Goal: Task Accomplishment & Management: Manage account settings

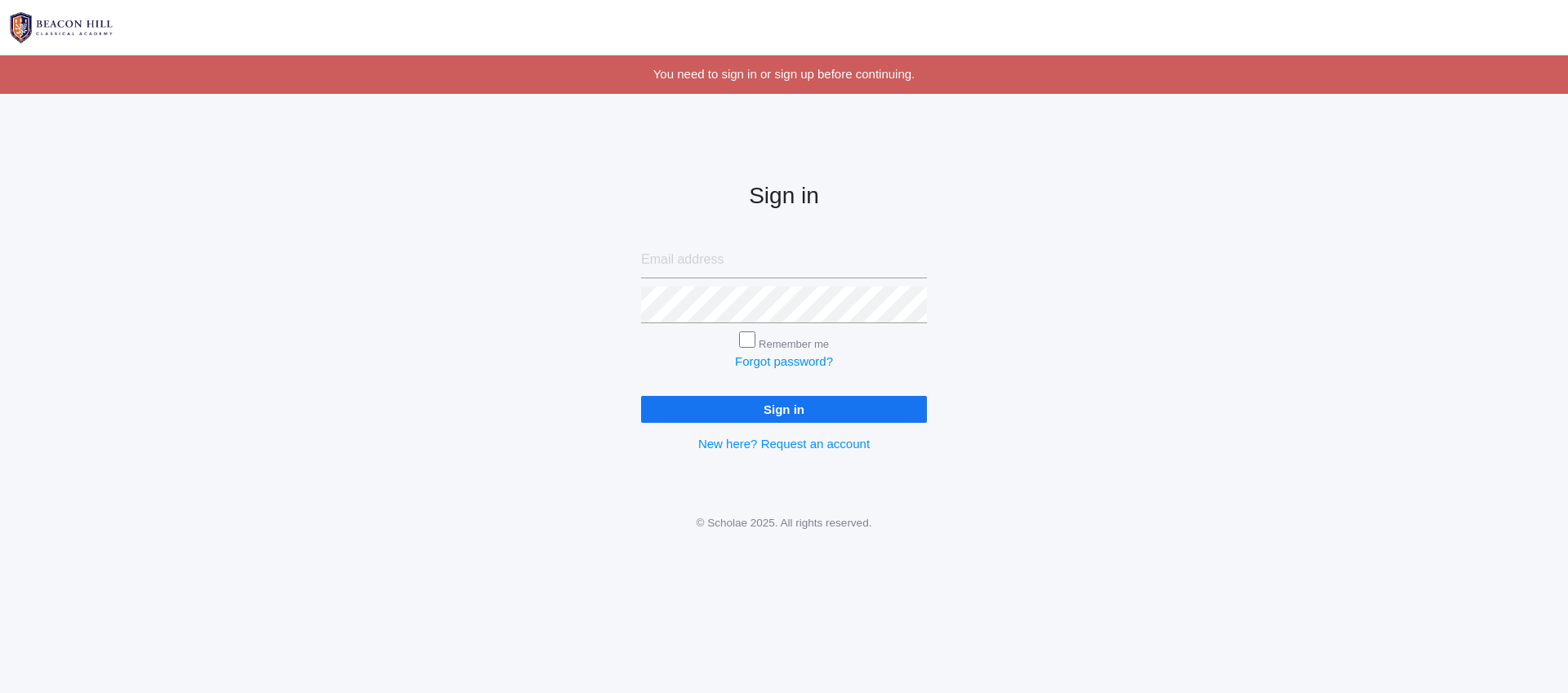
type input "lilyrbao@gmail.com"
click at [741, 407] on input "Sign in" at bounding box center [784, 408] width 286 height 27
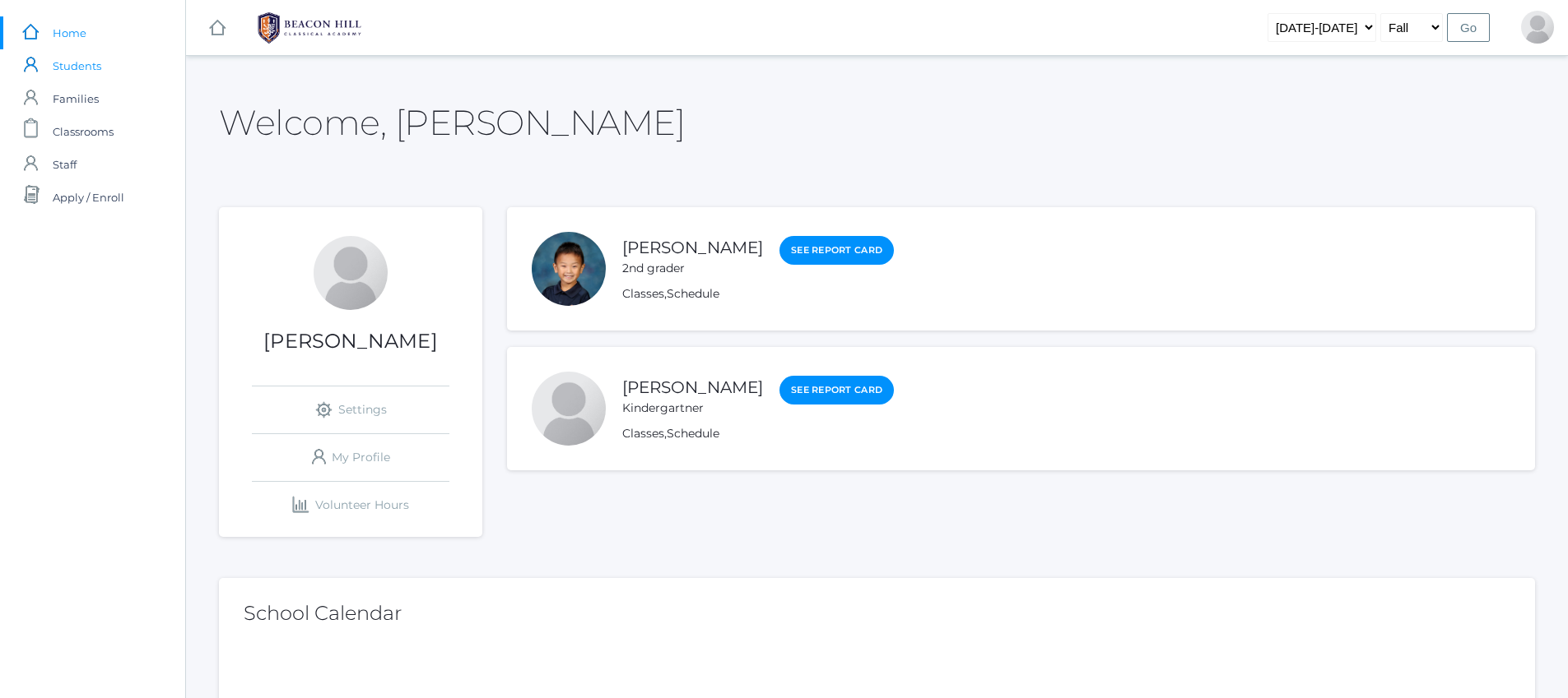
click at [84, 74] on span "Students" at bounding box center [76, 65] width 48 height 33
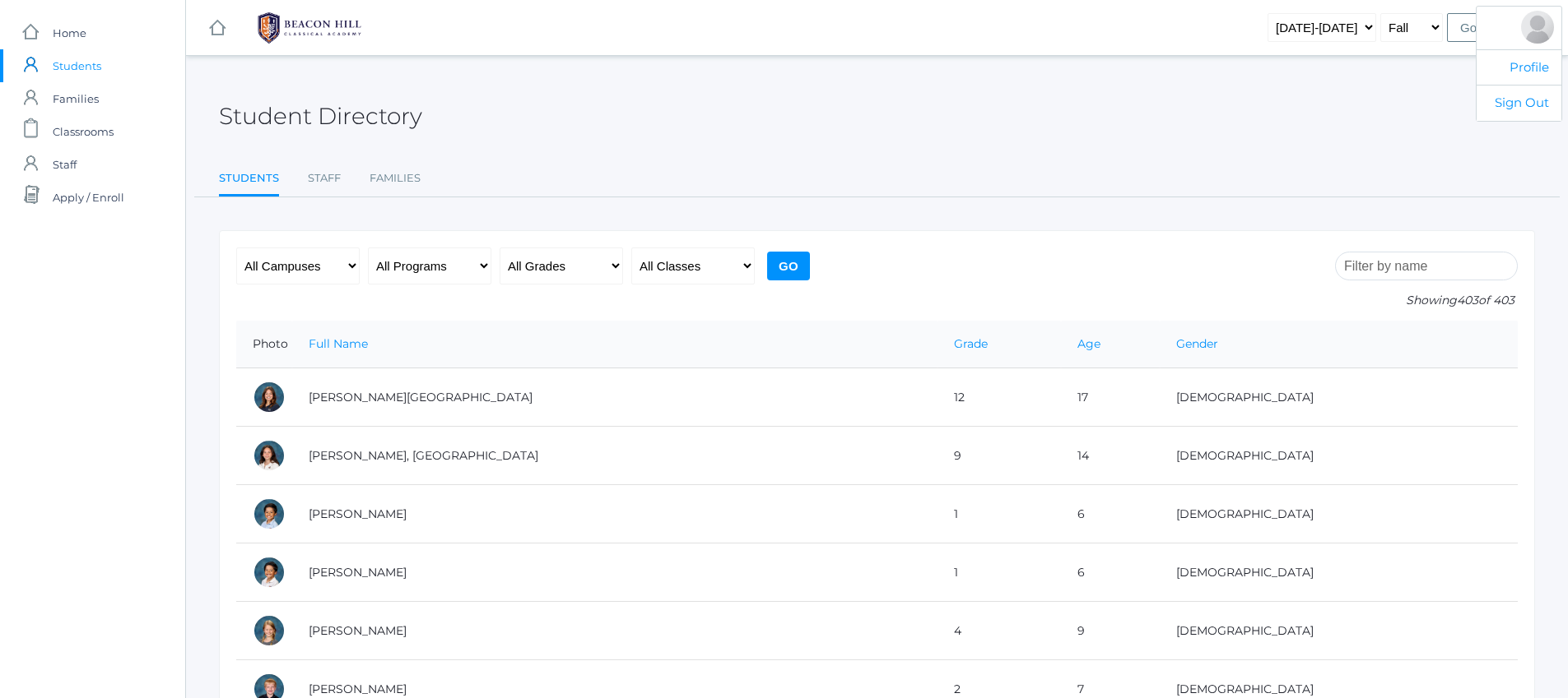
click at [1540, 32] on div at bounding box center [1536, 27] width 33 height 33
click at [1526, 74] on link "Profile" at bounding box center [1519, 67] width 85 height 37
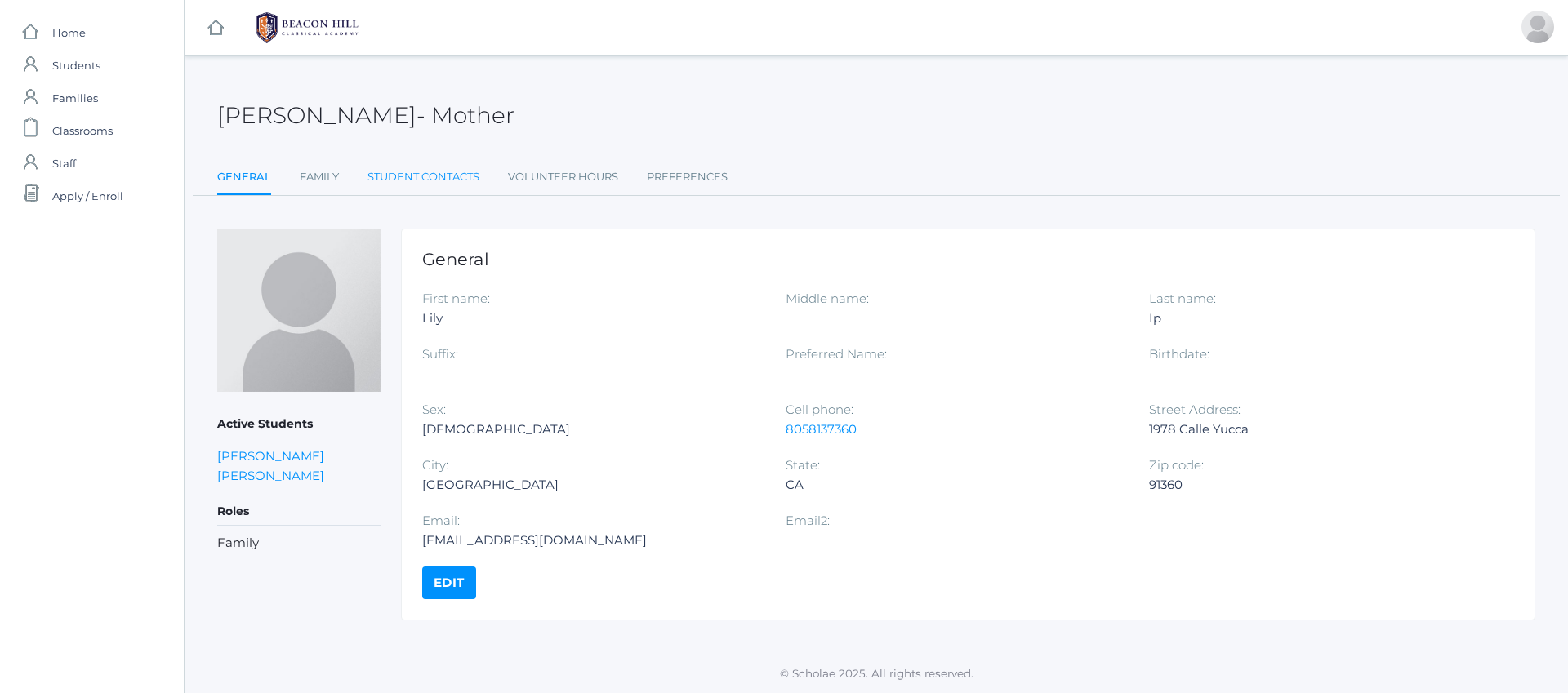
click at [421, 179] on link "Student Contacts" at bounding box center [423, 177] width 112 height 32
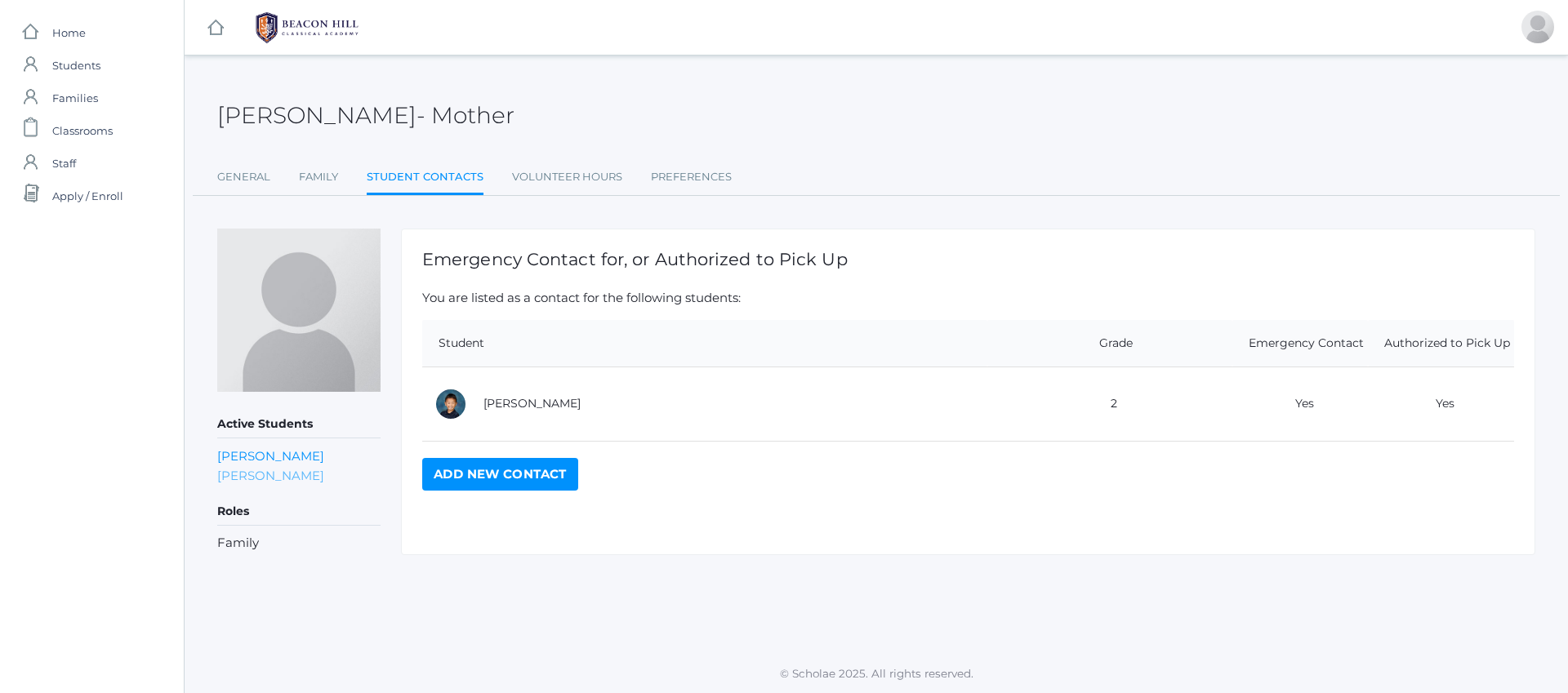
click at [276, 474] on link "[PERSON_NAME]" at bounding box center [270, 476] width 107 height 16
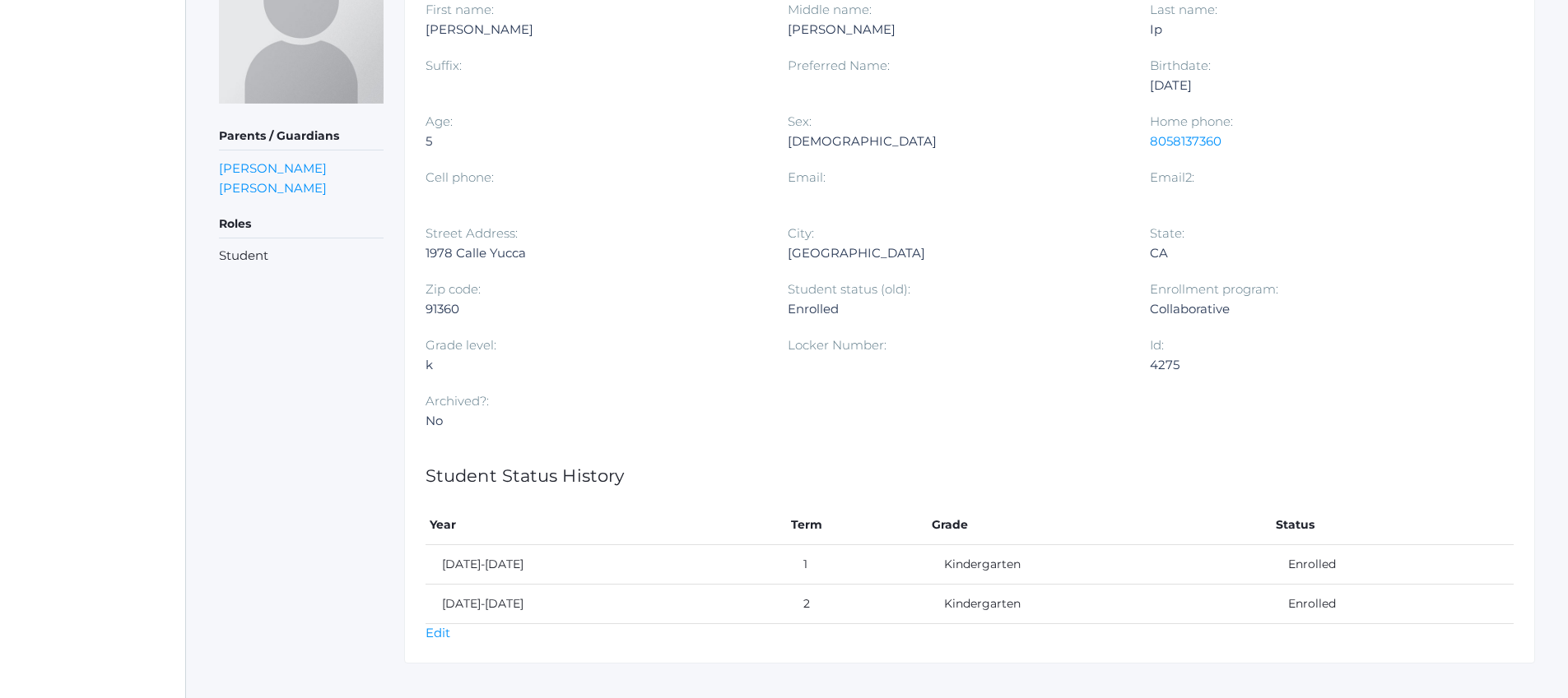
scroll to position [316, 0]
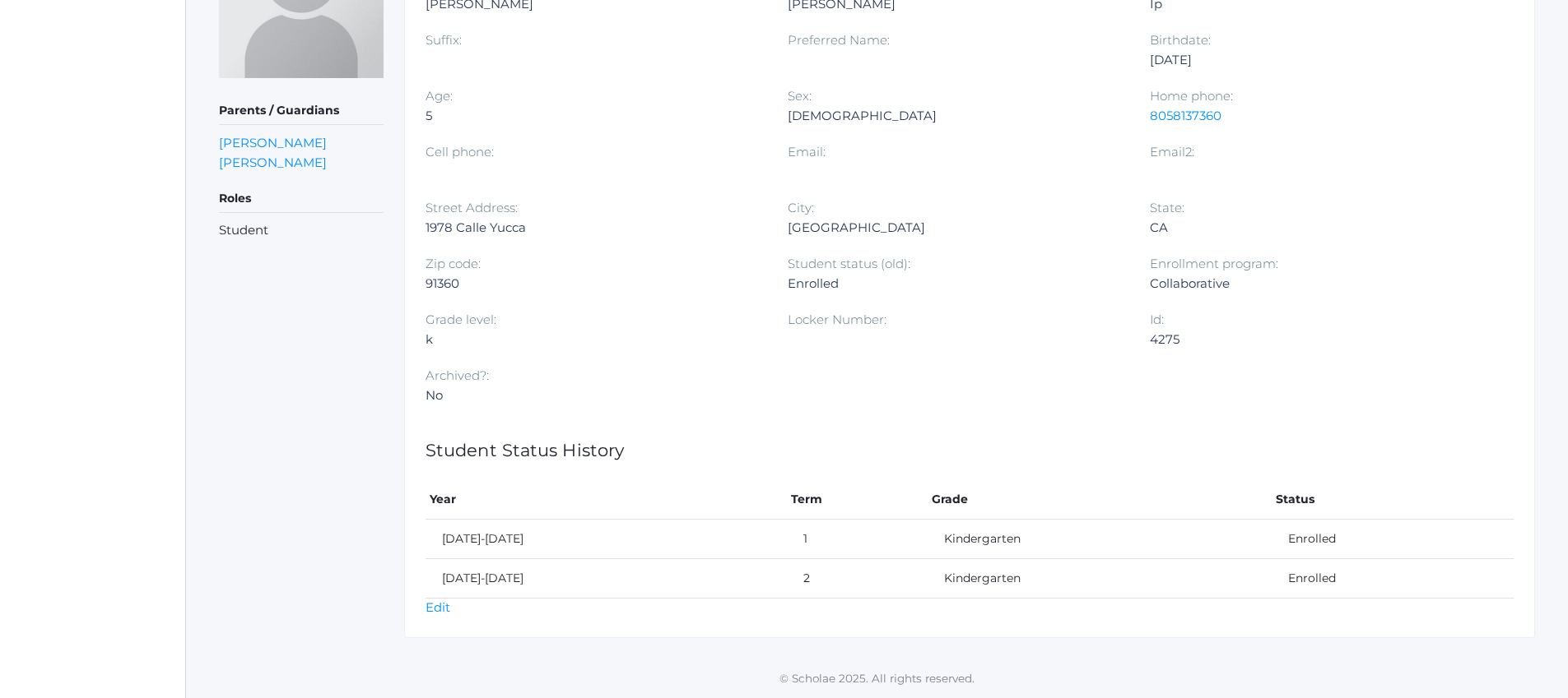
click at [415, 609] on div "General First name: [PERSON_NAME] Middle name: [PERSON_NAME] Last name: Ip Suff…" at bounding box center [968, 276] width 1131 height 725
click at [436, 602] on link "Edit" at bounding box center [437, 607] width 25 height 16
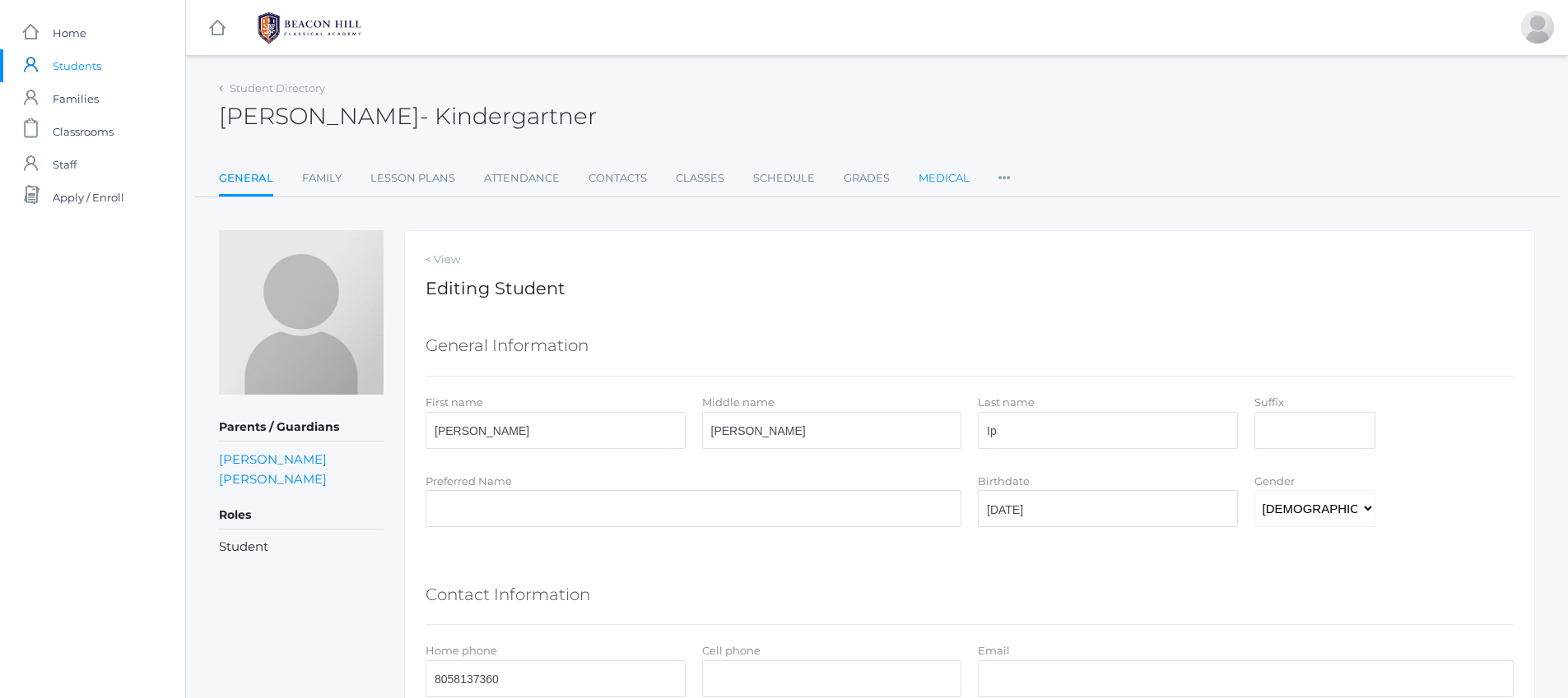
click at [935, 170] on link "Medical" at bounding box center [944, 178] width 51 height 33
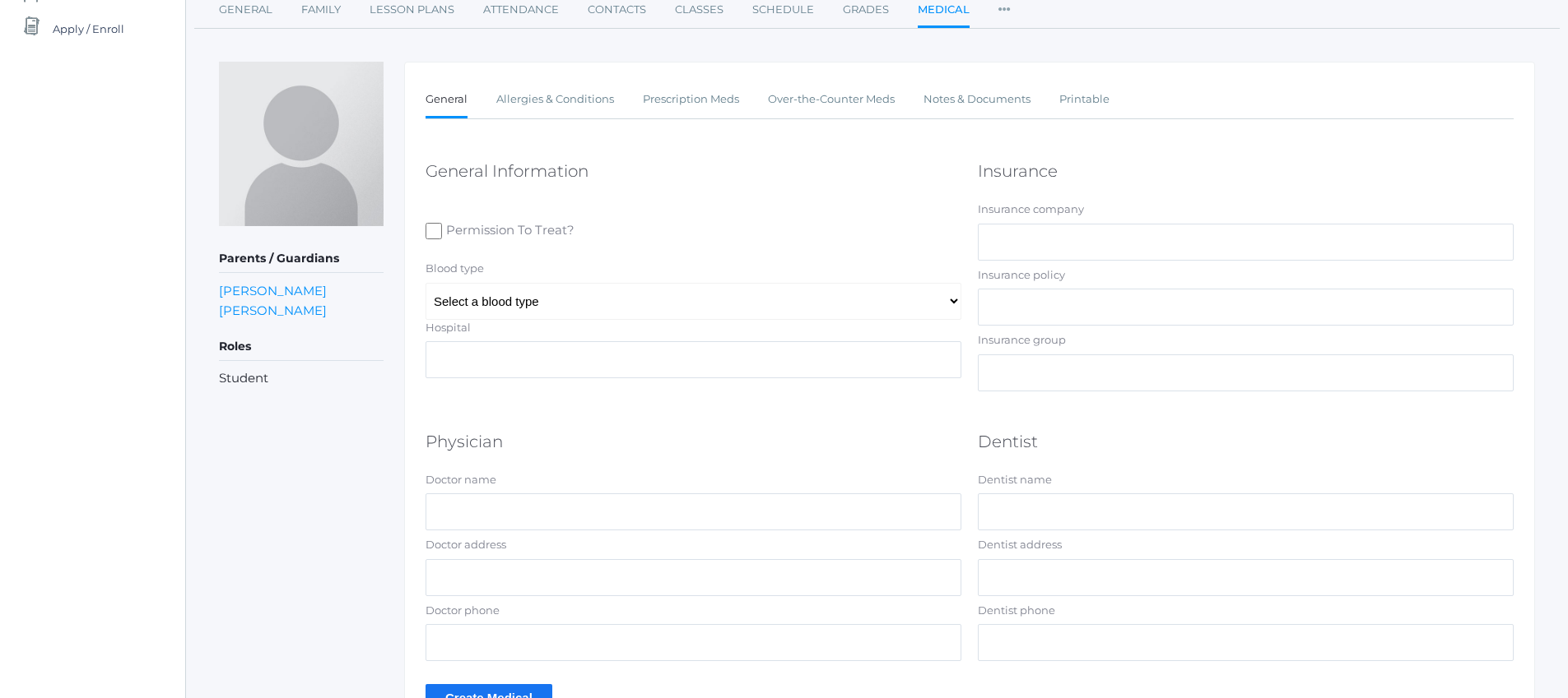
scroll to position [159, 0]
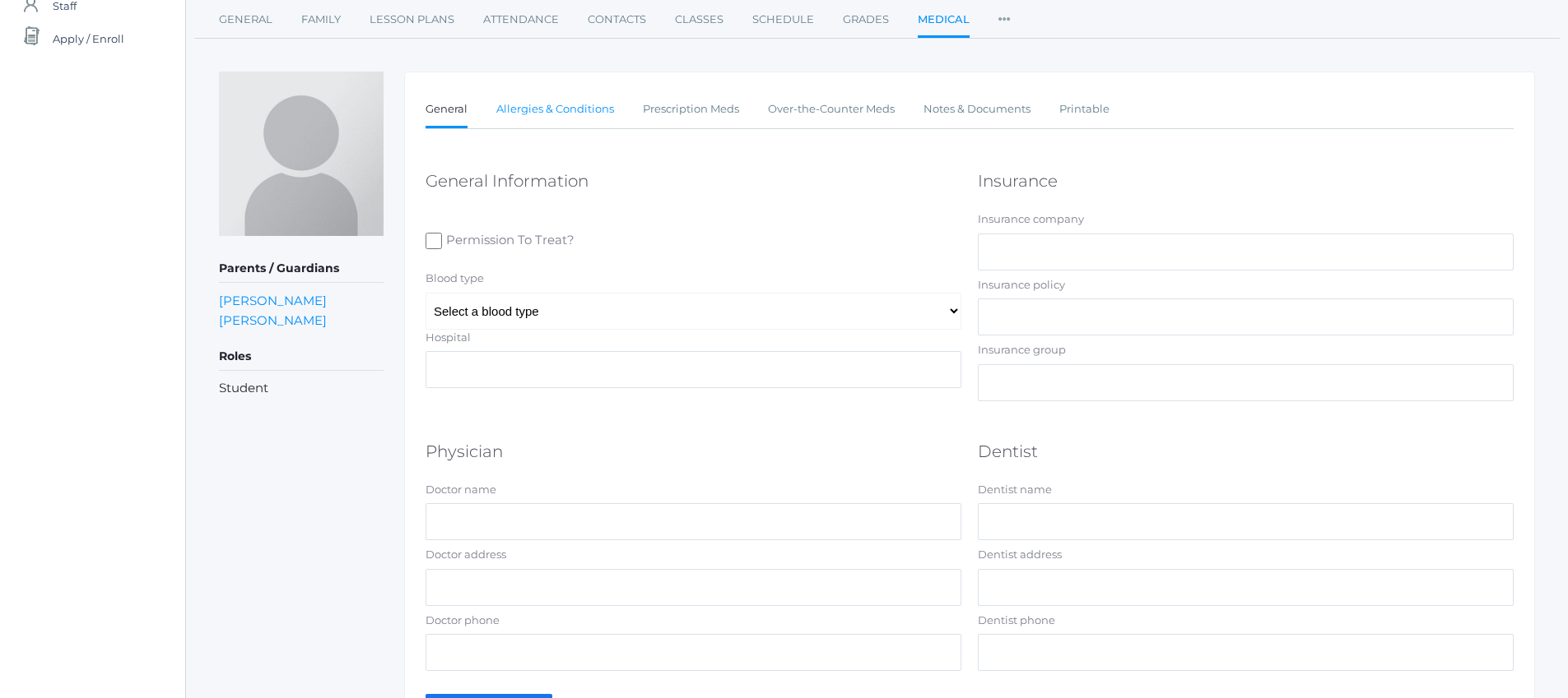
click at [543, 105] on link "Allergies & Conditions" at bounding box center [555, 109] width 118 height 33
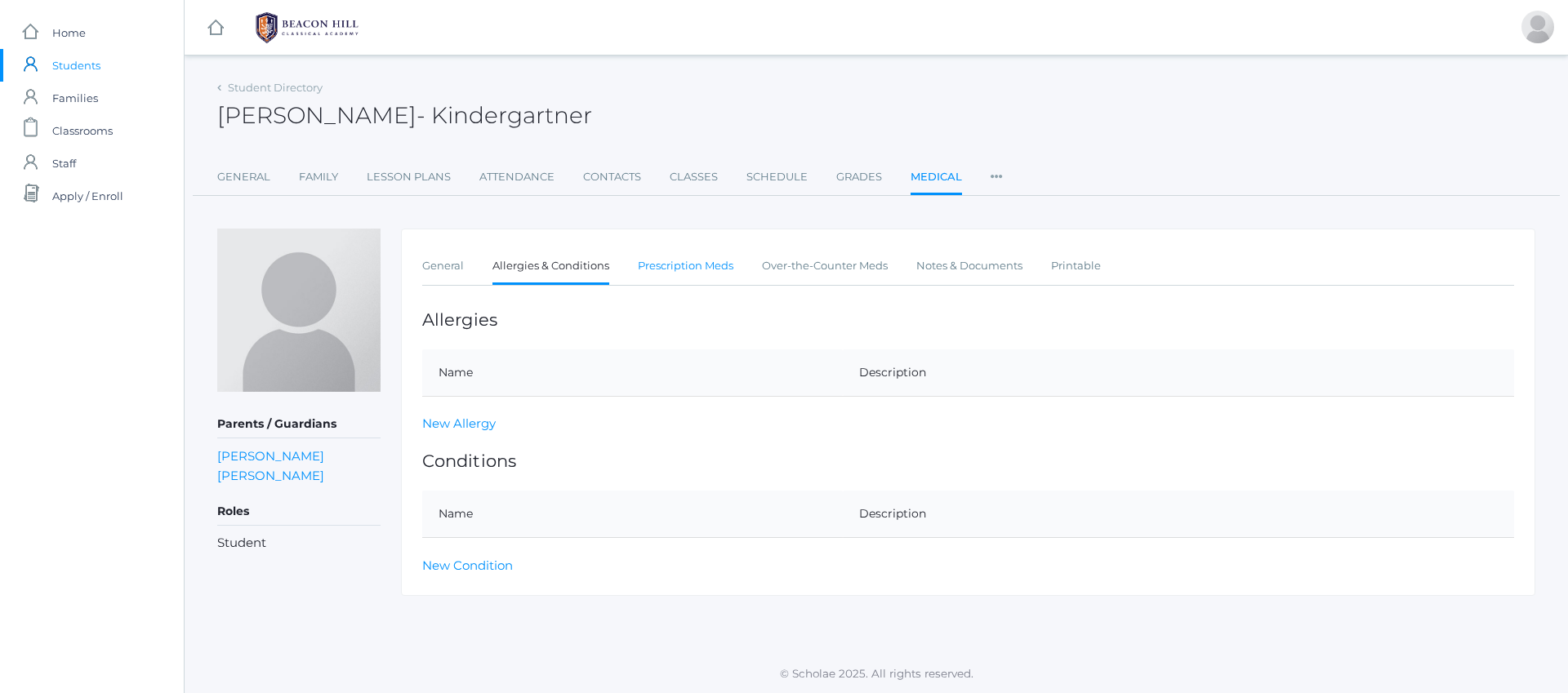
click at [649, 260] on link "Prescription Meds" at bounding box center [685, 266] width 95 height 32
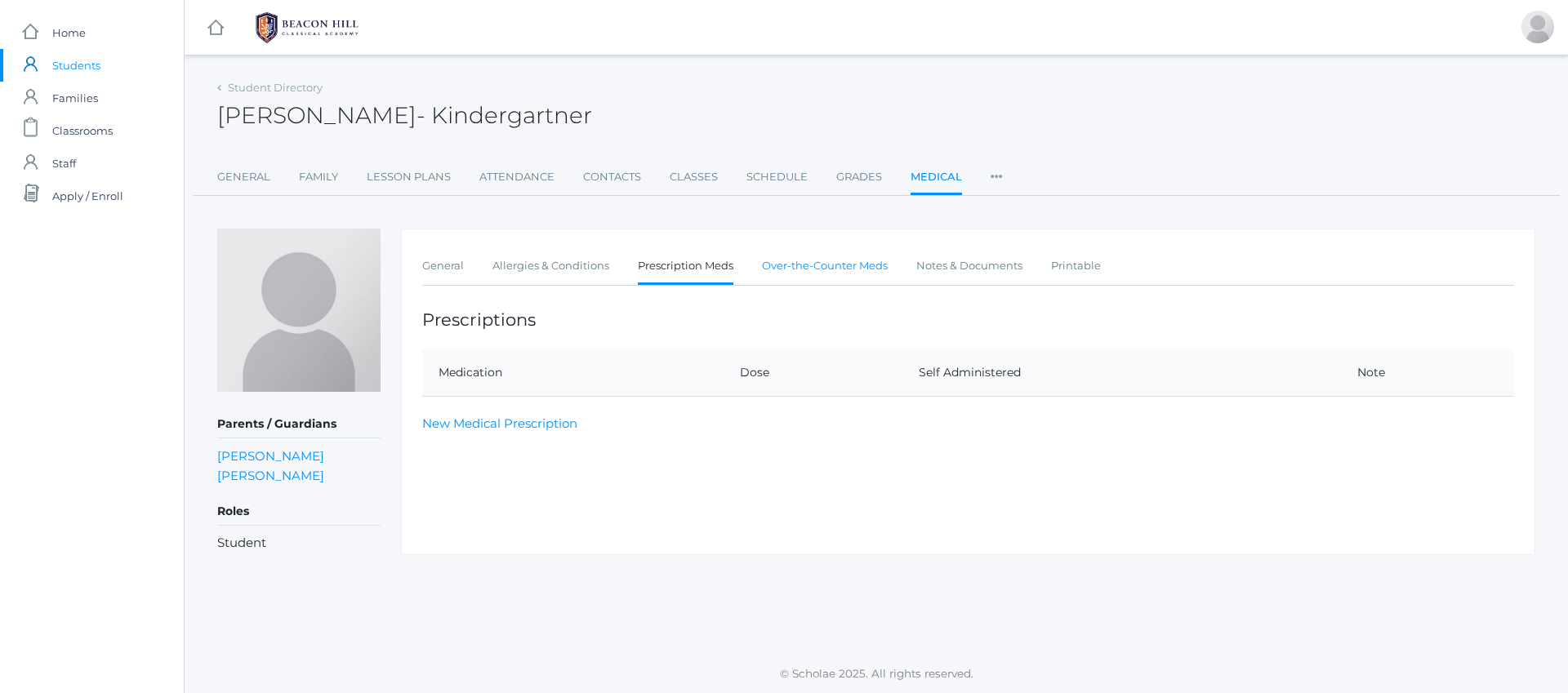
click at [806, 271] on link "Over-the-Counter Meds" at bounding box center [825, 266] width 126 height 32
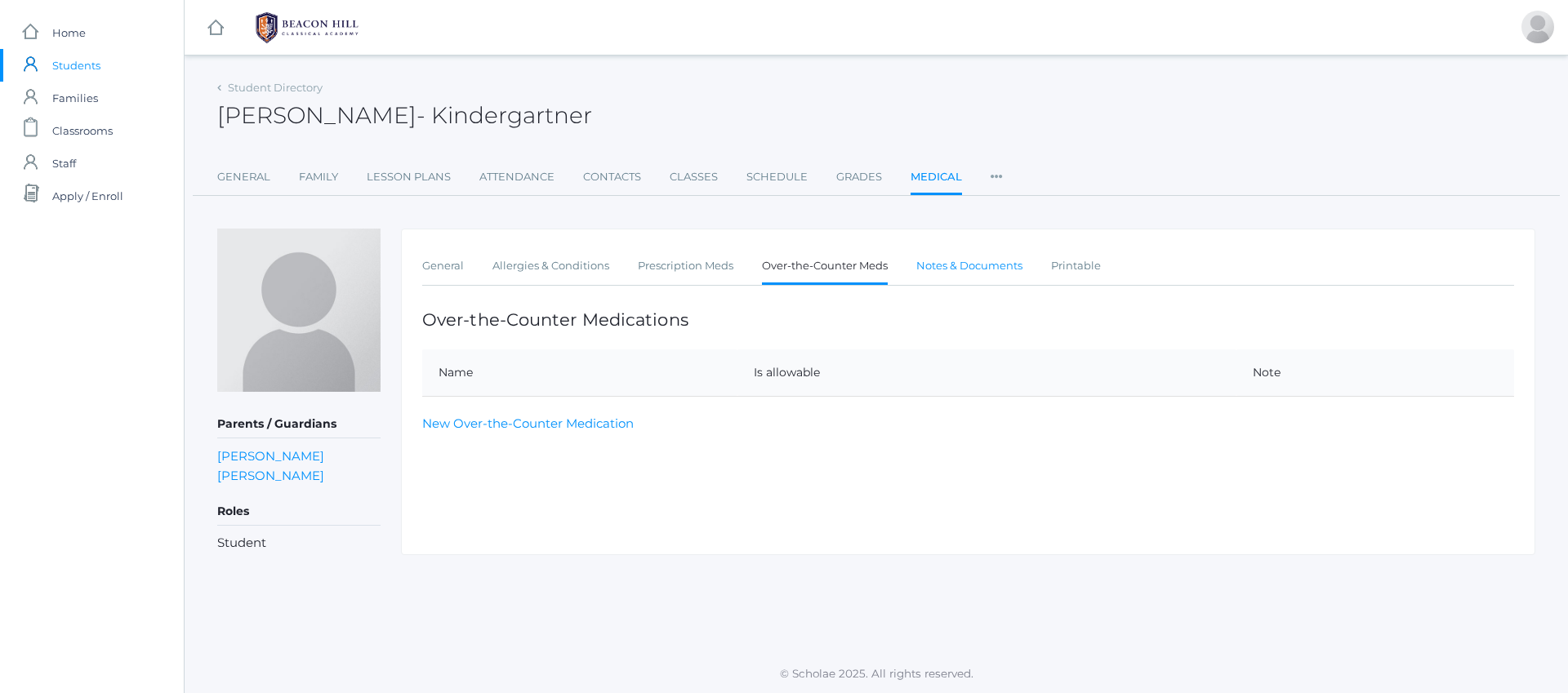
click at [972, 270] on link "Notes & Documents" at bounding box center [969, 266] width 106 height 32
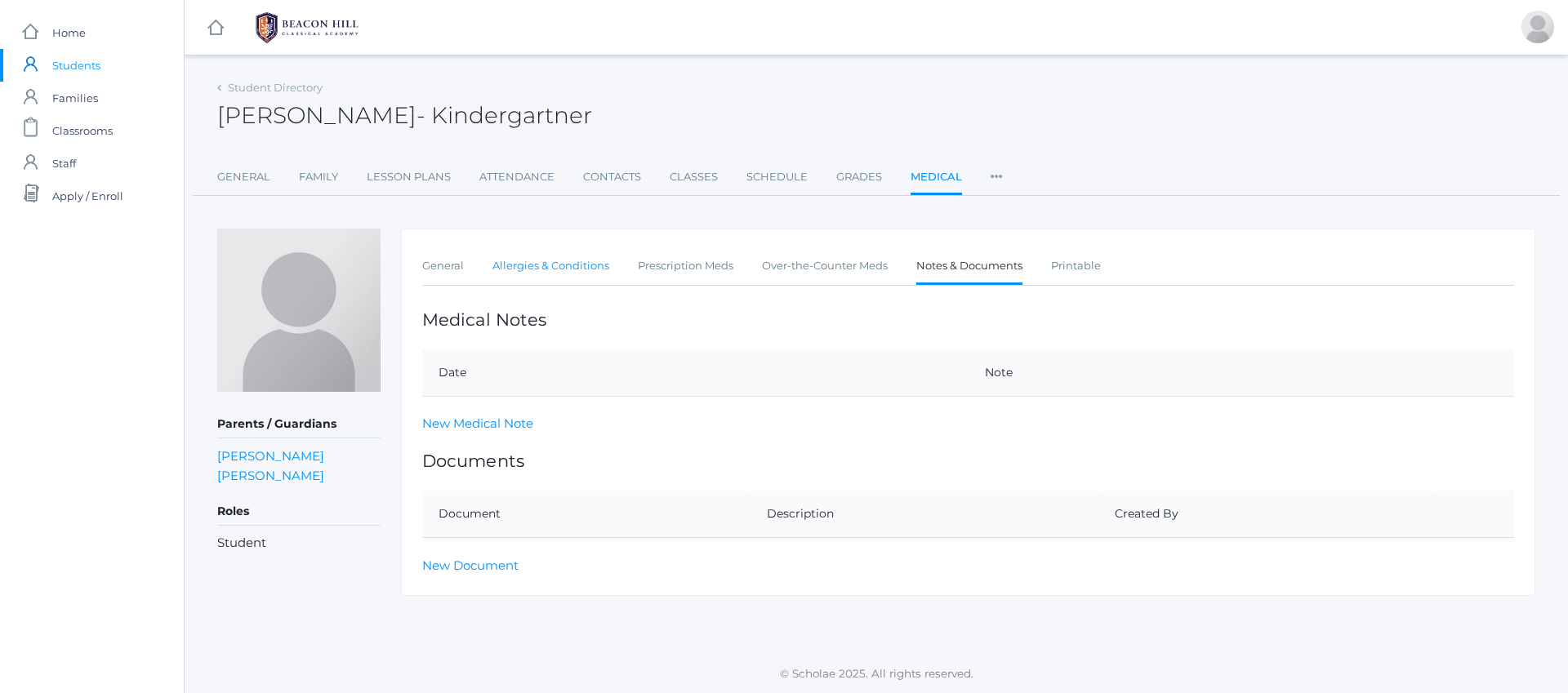
click at [592, 267] on link "Allergies & Conditions" at bounding box center [551, 266] width 117 height 32
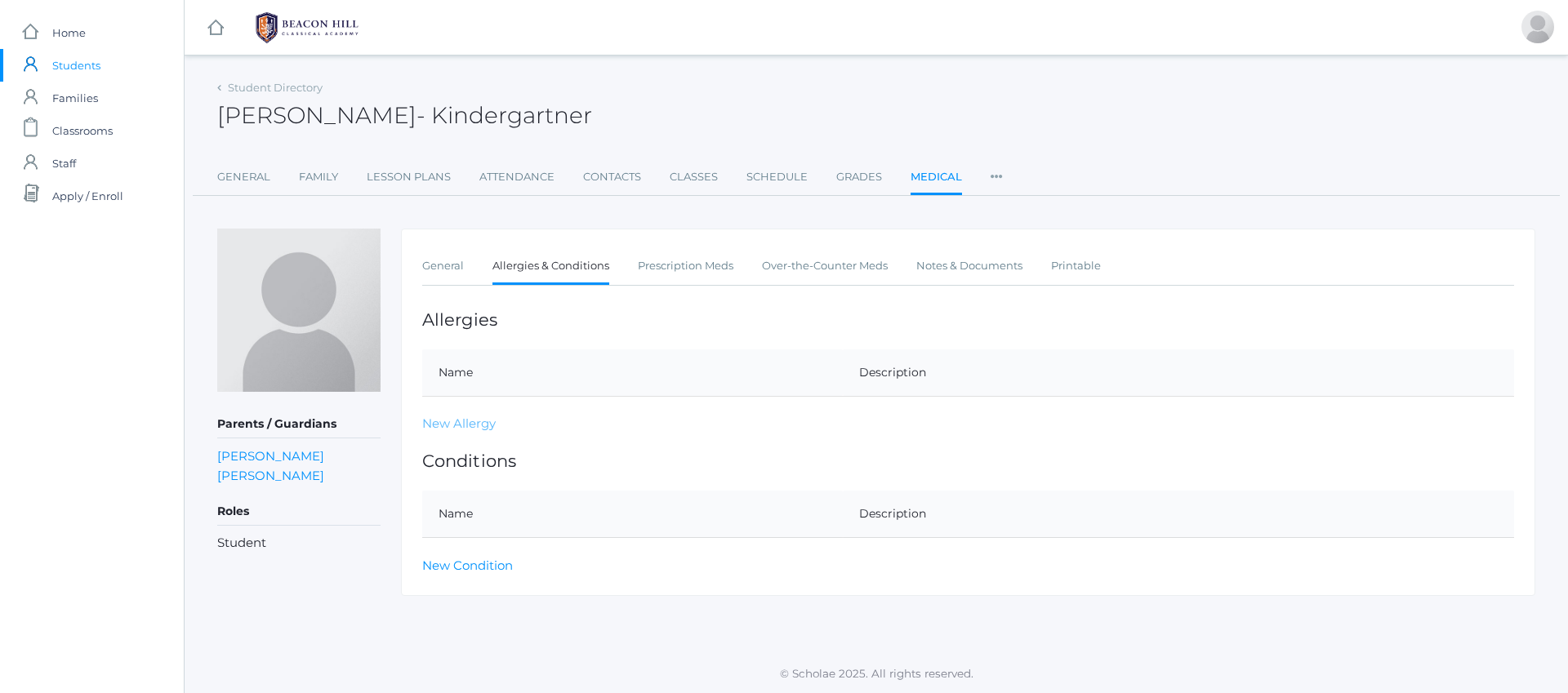
click at [462, 430] on link "New Allergy" at bounding box center [459, 423] width 74 height 16
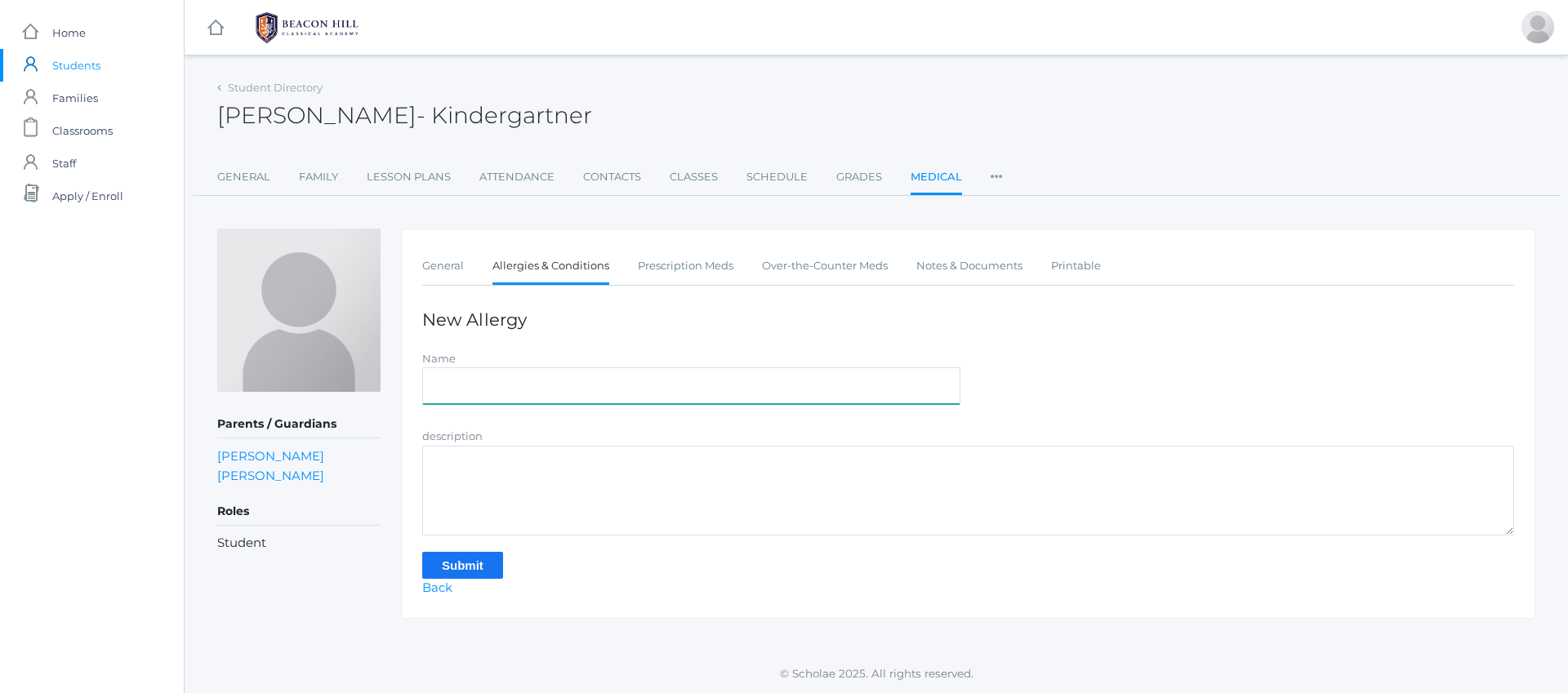
click at [468, 396] on input "Name" at bounding box center [691, 385] width 538 height 36
type input "peanut, cashew, pistachio, hazelnut, macadamia nuts"
click at [488, 557] on input "Submit" at bounding box center [462, 564] width 81 height 27
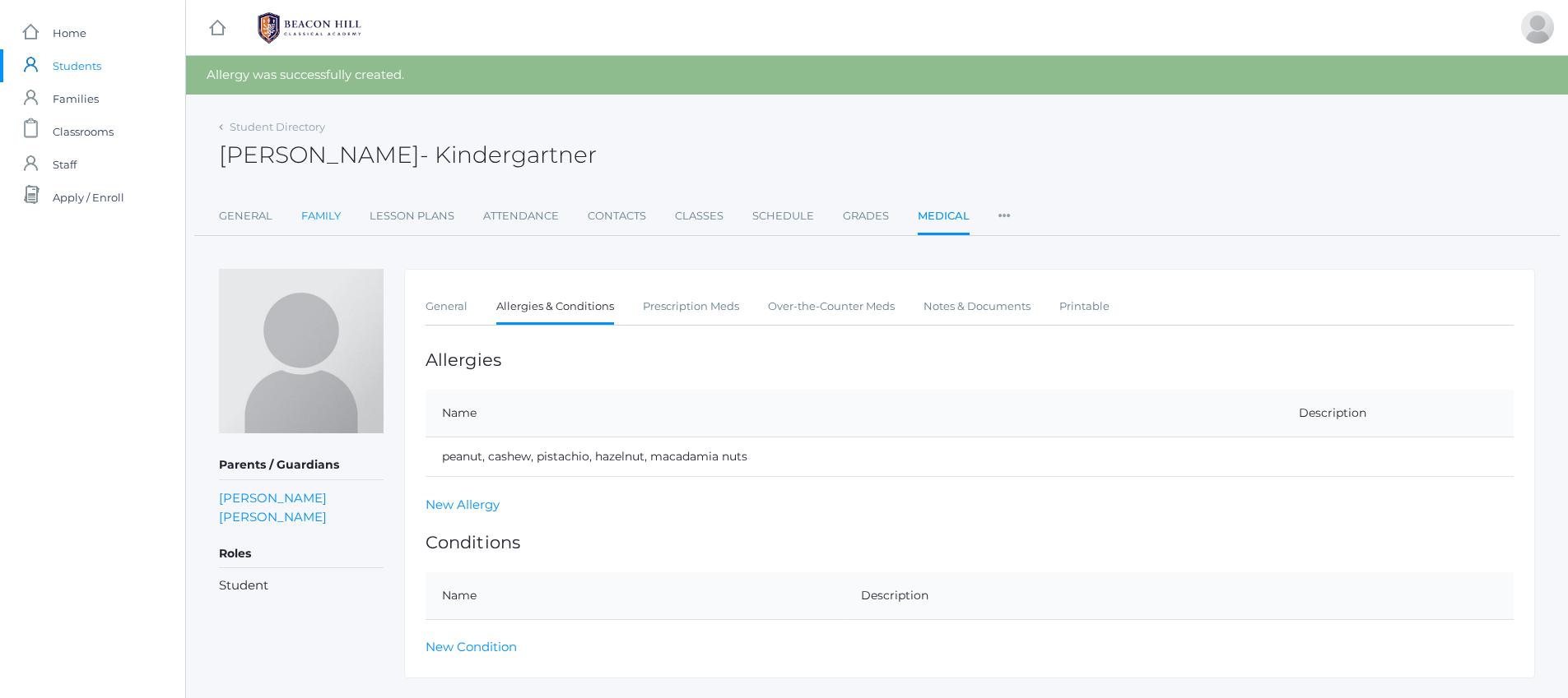
click at [316, 214] on link "Family" at bounding box center [321, 216] width 40 height 33
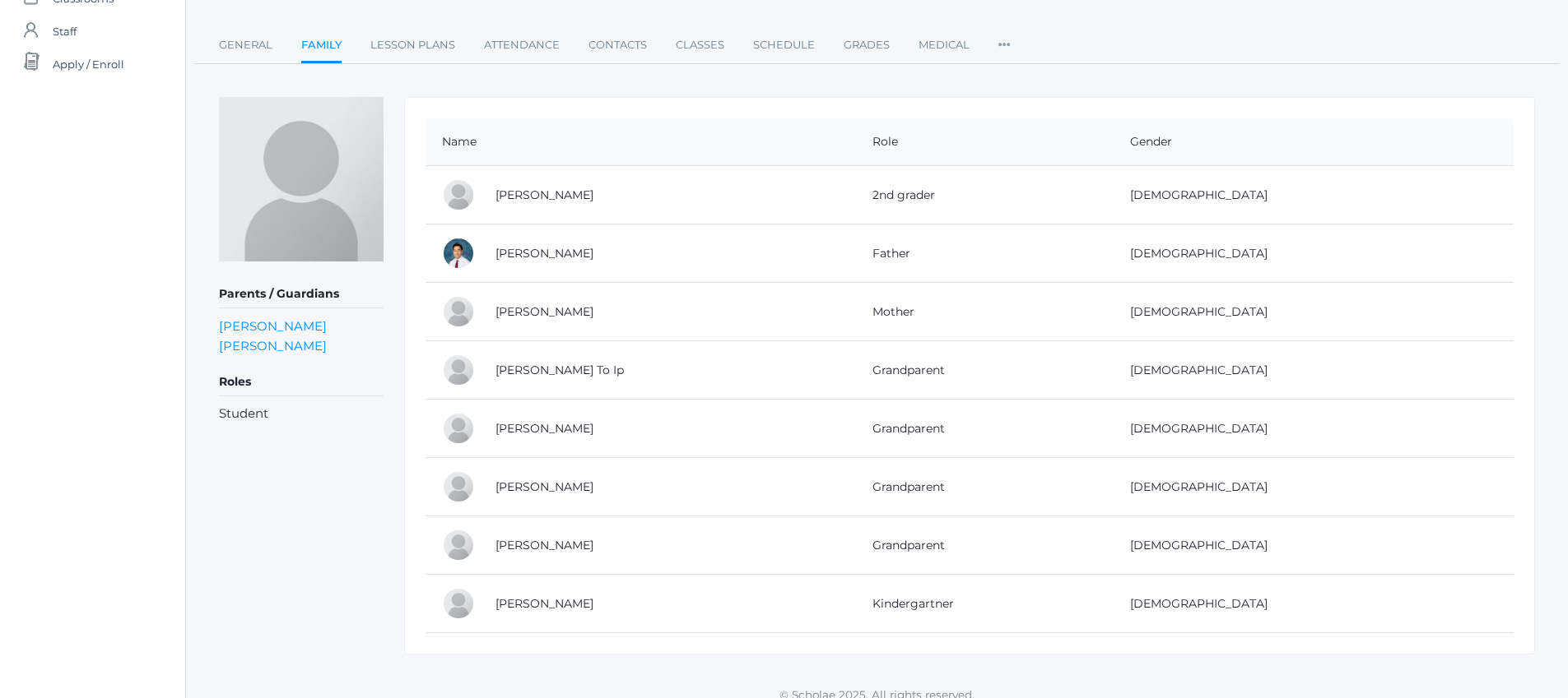
scroll to position [149, 0]
